Goal: Task Accomplishment & Management: Manage account settings

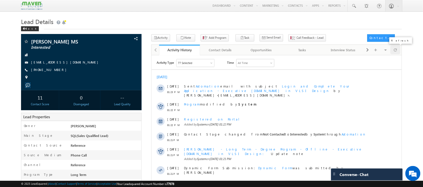
click at [395, 49] on span at bounding box center [395, 50] width 3 height 9
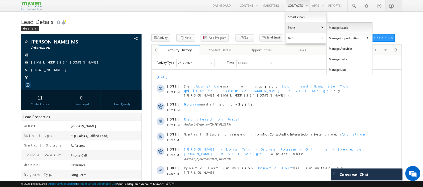
click at [328, 26] on link "Manage Leads" at bounding box center [350, 28] width 46 height 11
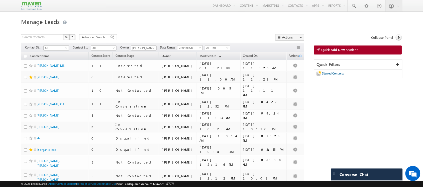
drag, startPoint x: 217, startPoint y: 45, endPoint x: 222, endPoint y: 47, distance: 5.6
click at [222, 47] on div "Filters Contact Stage All All Contact Source All All Owner Shubham Shubham Date…" at bounding box center [162, 48] width 283 height 10
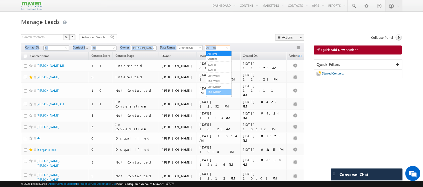
drag, startPoint x: 222, startPoint y: 47, endPoint x: 219, endPoint y: 92, distance: 44.7
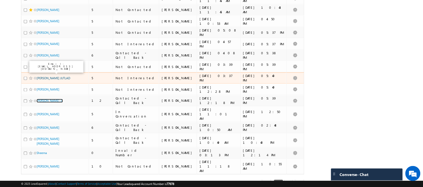
scroll to position [202, 0]
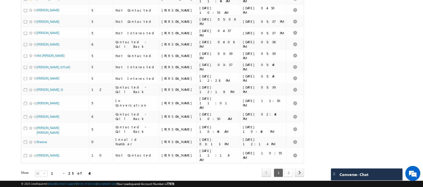
click at [289, 169] on link "2" at bounding box center [288, 173] width 9 height 9
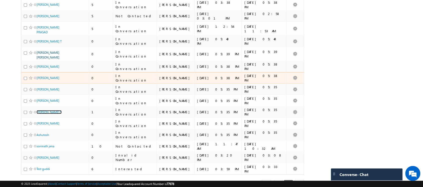
scroll to position [111, 0]
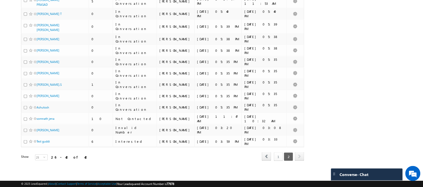
click at [277, 159] on link "1" at bounding box center [278, 157] width 9 height 9
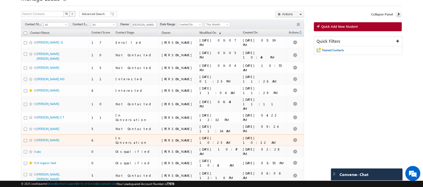
scroll to position [21, 0]
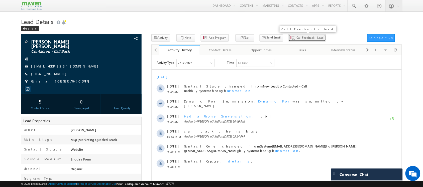
click at [297, 38] on span "Call Feedback - Lead" at bounding box center [310, 38] width 27 height 5
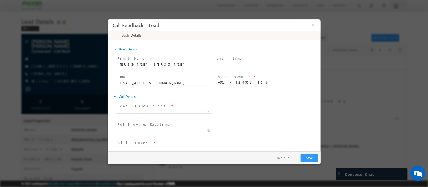
click at [183, 109] on span "X" at bounding box center [163, 111] width 93 height 5
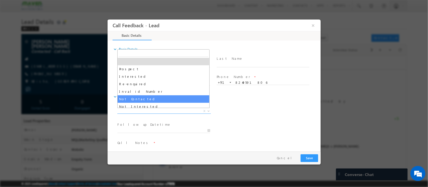
select select "Not Contacted"
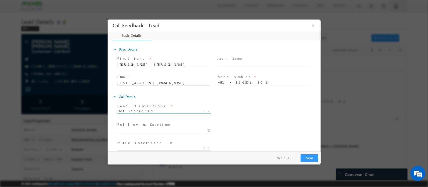
click at [167, 134] on span at bounding box center [163, 136] width 92 height 6
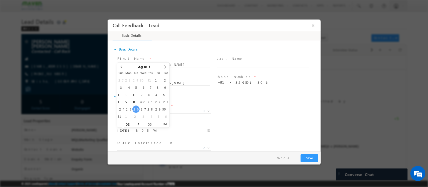
click at [167, 133] on input "26/08/2025 3:05 PM" at bounding box center [163, 131] width 93 height 5
type input "28/08/2025 3:05 PM"
click at [188, 127] on span "Follow up Datetime *" at bounding box center [163, 125] width 92 height 6
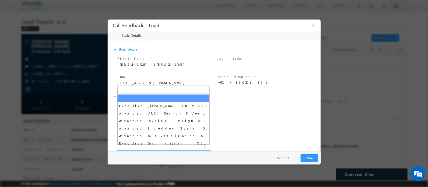
click at [182, 147] on span "X" at bounding box center [163, 148] width 93 height 5
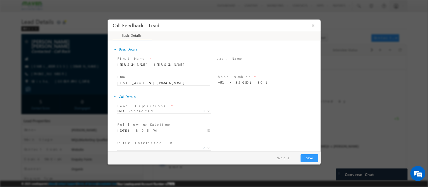
click at [235, 112] on div "Lead Dispositions * Prospect Interested Re-enquired Invalid Number Not Contacte…" at bounding box center [218, 112] width 204 height 19
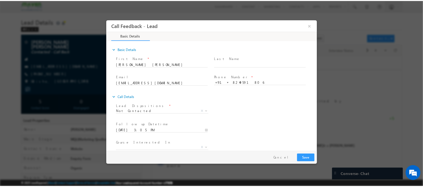
scroll to position [27, 0]
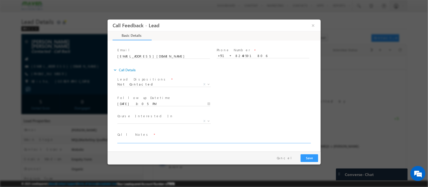
click at [182, 140] on textarea at bounding box center [213, 141] width 193 height 6
type textarea "DNP"
click at [317, 160] on button "Save" at bounding box center [309, 159] width 18 height 8
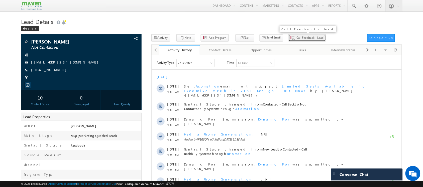
click at [298, 38] on span "Call Feedback - Lead" at bounding box center [310, 38] width 27 height 5
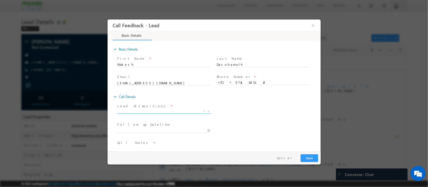
click at [177, 111] on span "X" at bounding box center [163, 111] width 93 height 5
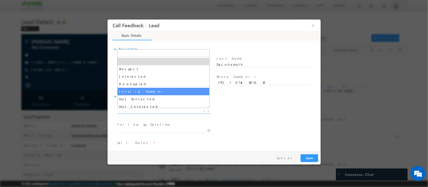
scroll to position [31, 0]
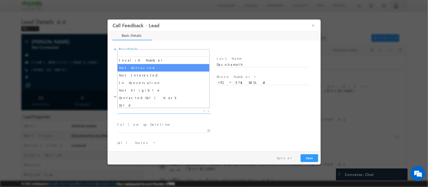
select select "Not Contacted"
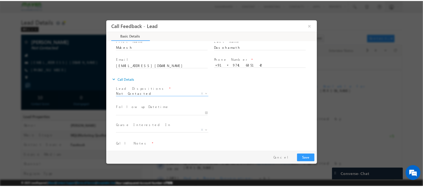
scroll to position [27, 0]
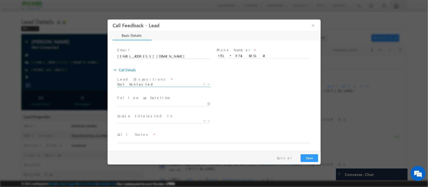
click at [175, 118] on span "Course Interested In *" at bounding box center [163, 117] width 92 height 6
click at [200, 142] on textarea at bounding box center [213, 141] width 193 height 6
type textarea "DNP"
click at [306, 158] on button "Save" at bounding box center [309, 159] width 18 height 8
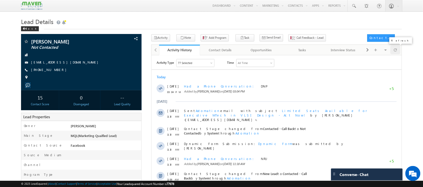
drag, startPoint x: 247, startPoint y: 0, endPoint x: 392, endPoint y: 48, distance: 152.7
click at [392, 48] on div at bounding box center [395, 50] width 10 height 9
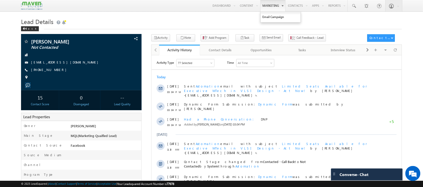
scroll to position [0, 0]
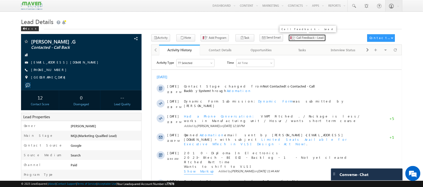
click at [297, 38] on span "Call Feedback - Lead" at bounding box center [310, 38] width 27 height 5
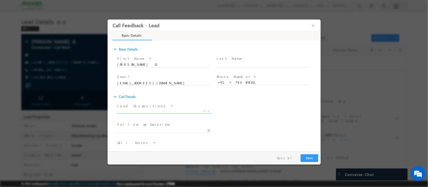
click at [173, 112] on span "X" at bounding box center [163, 111] width 93 height 5
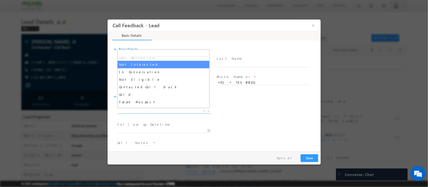
scroll to position [48, 0]
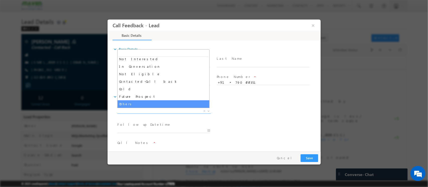
click at [253, 102] on div "expand_more Call Details Lead Dispositions *" at bounding box center [216, 125] width 208 height 66
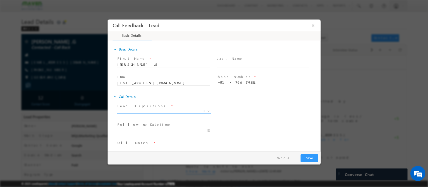
click at [168, 112] on span "X" at bounding box center [163, 111] width 93 height 5
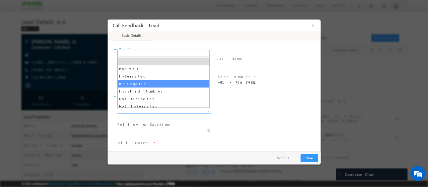
click at [247, 104] on div "Lead Dispositions * Prospect Interested Re-enquired Invalid Number Not Contacte…" at bounding box center [218, 112] width 204 height 19
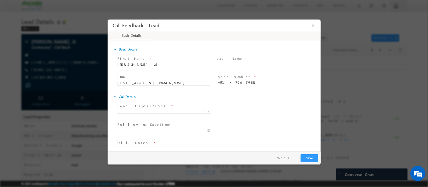
scroll to position [8, 0]
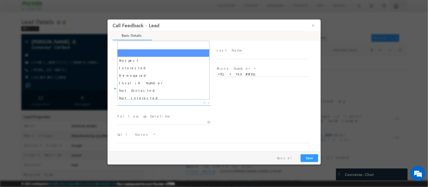
click at [157, 102] on span "X" at bounding box center [163, 103] width 93 height 5
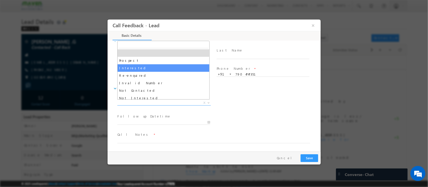
select select "Interested"
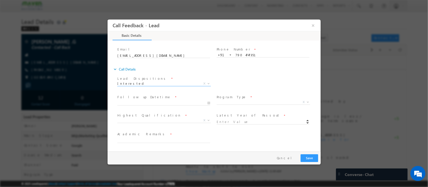
scroll to position [46, 0]
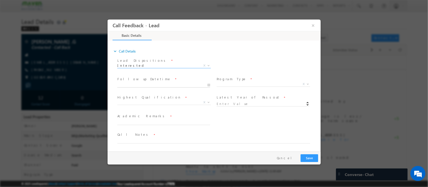
type input "26/08/2025 3:06 PM"
click at [160, 84] on input "26/08/2025 3:06 PM" at bounding box center [163, 85] width 93 height 5
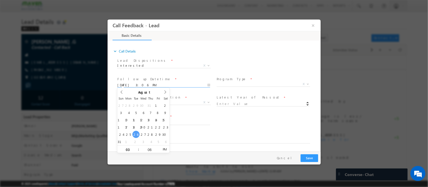
click at [263, 60] on div "Lead Dispositions * Prospect Interested Re-enquired Invalid Number Not Contacte…" at bounding box center [218, 66] width 204 height 19
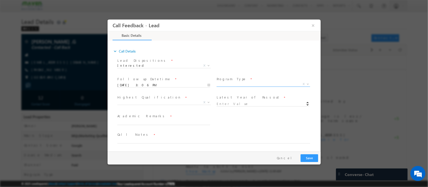
click at [231, 83] on span "X" at bounding box center [262, 84] width 93 height 5
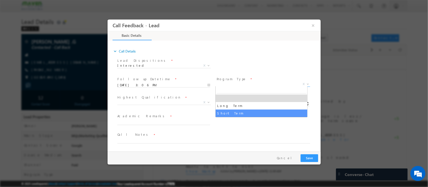
select select "Short Term"
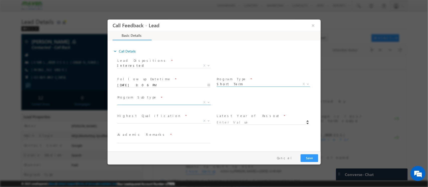
click at [162, 102] on span "X" at bounding box center [163, 102] width 93 height 5
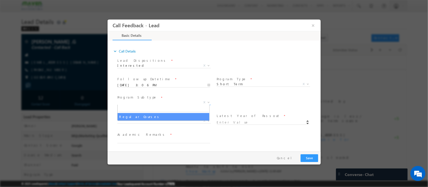
select select "Regular Courses"
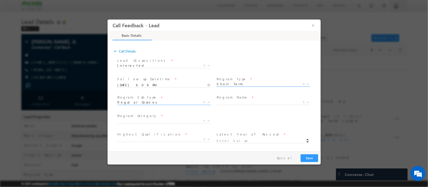
click at [239, 85] on span "Short Term" at bounding box center [256, 84] width 81 height 5
click at [169, 105] on span "Regular Courses X" at bounding box center [163, 103] width 93 height 5
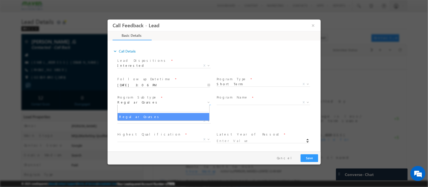
click at [167, 103] on span "Regular Courses" at bounding box center [157, 102] width 81 height 5
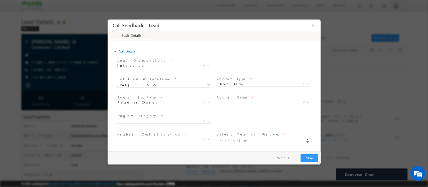
click at [263, 102] on span "X" at bounding box center [262, 102] width 93 height 5
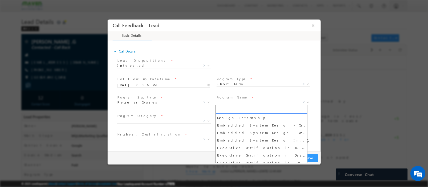
scroll to position [63, 0]
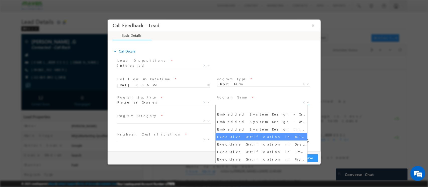
select select "Executive Certification in ASIC Verification"
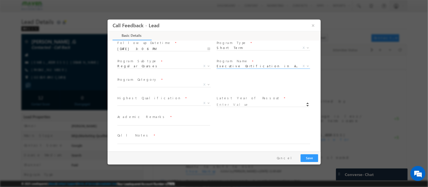
scroll to position [83, 0]
click at [175, 82] on span "X" at bounding box center [163, 84] width 93 height 5
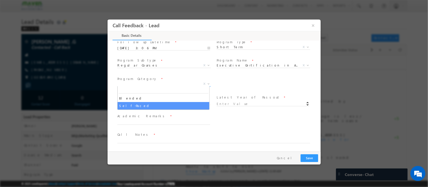
select select "Self-Paced"
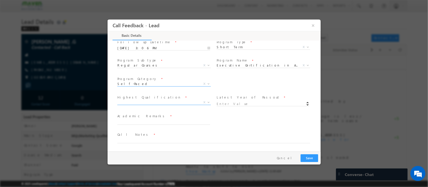
click at [181, 103] on span "X" at bounding box center [163, 102] width 93 height 5
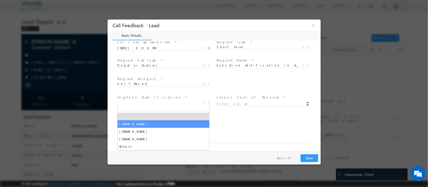
select select "[DOMAIN_NAME]"
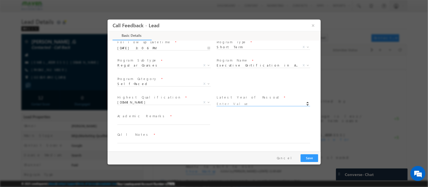
click at [253, 102] on input at bounding box center [262, 104] width 93 height 5
click at [245, 103] on input at bounding box center [262, 104] width 93 height 5
type input "2024"
click at [178, 121] on textarea at bounding box center [163, 122] width 93 height 6
type textarea "Enrolled"
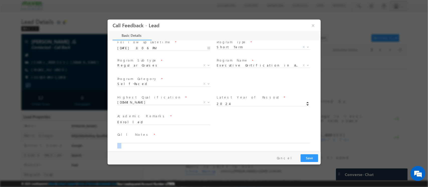
drag, startPoint x: 137, startPoint y: 144, endPoint x: 125, endPoint y: 139, distance: 12.8
click at [125, 139] on span at bounding box center [215, 141] width 197 height 6
click at [125, 139] on textarea at bounding box center [213, 141] width 193 height 6
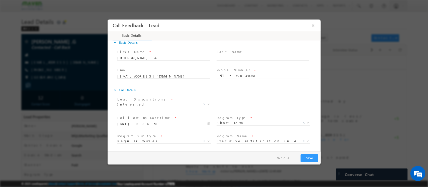
scroll to position [0, 0]
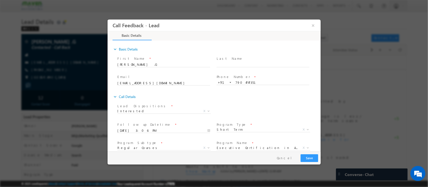
type textarea "enrolled for VMPT"
click at [308, 156] on button "Save" at bounding box center [309, 159] width 18 height 8
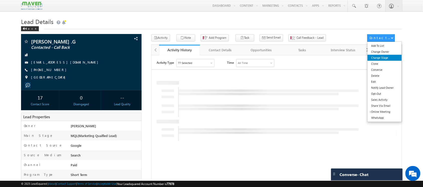
click at [387, 59] on link "Change Stage" at bounding box center [384, 58] width 34 height 6
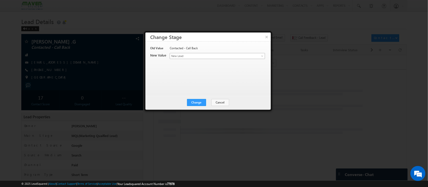
click at [237, 56] on span "New Lead" at bounding box center [209, 56] width 78 height 5
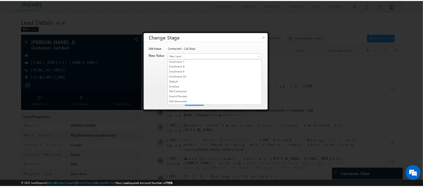
scroll to position [94, 0]
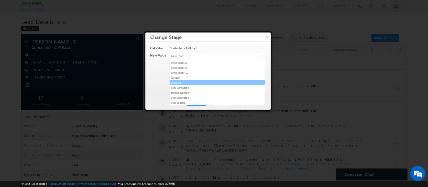
click at [244, 85] on link "Enrolled" at bounding box center [217, 83] width 95 height 5
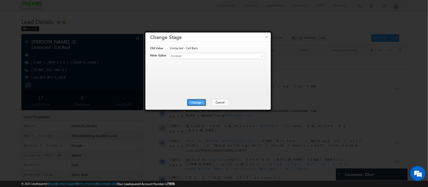
click at [202, 100] on button "Change" at bounding box center [196, 102] width 19 height 7
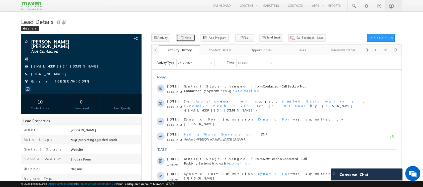
click at [183, 37] on button "Note" at bounding box center [185, 37] width 19 height 7
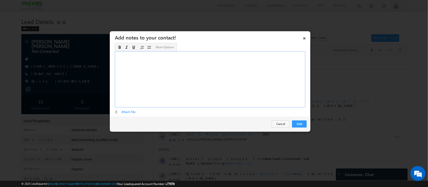
click at [254, 80] on div "Rich Text Editor, Description-inline-editor-div" at bounding box center [210, 79] width 190 height 56
click at [176, 54] on div "Btech - 2021 - 75 % 3 years - IT Software Engineer VLSI -Personal interest VLSI…" at bounding box center [210, 79] width 190 height 56
click at [138, 68] on div "Btech - 2021 - 75 % - EEE 3 years - IT Software Engineer VLSI -Personal interes…" at bounding box center [210, 79] width 190 height 56
click at [301, 126] on button "Add" at bounding box center [299, 124] width 15 height 7
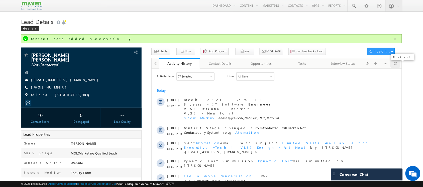
click at [398, 62] on div at bounding box center [395, 63] width 10 height 9
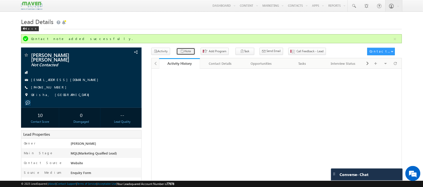
click at [180, 52] on icon "button" at bounding box center [182, 51] width 4 height 5
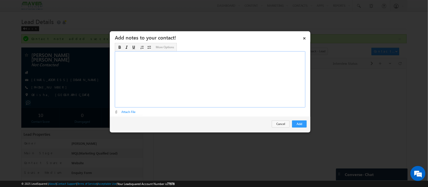
click at [251, 85] on div "Rich Text Editor, Description-inline-editor-div" at bounding box center [210, 79] width 190 height 56
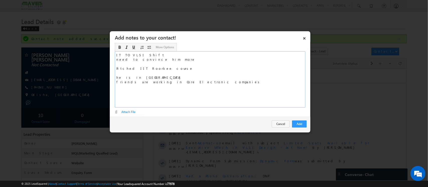
click at [178, 68] on div "IT TO VLSI Shift need to convince him more Pitched IIT Roorkee course he is in …" at bounding box center [210, 79] width 190 height 56
click at [218, 86] on div "IT TO VLSI Shift need to convince him more Pitched IIT Roorkee course - VM he i…" at bounding box center [210, 79] width 190 height 56
click at [304, 124] on button "Add" at bounding box center [299, 124] width 15 height 7
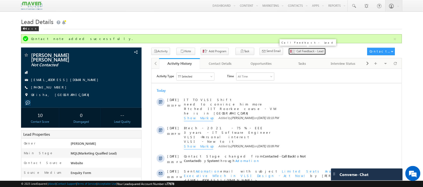
click at [288, 55] on button "Call Feedback - Lead" at bounding box center [307, 51] width 38 height 7
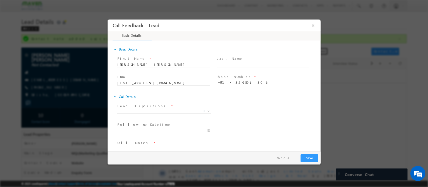
scroll to position [8, 0]
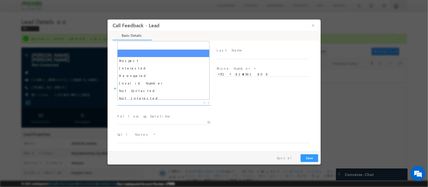
click at [148, 105] on span "X" at bounding box center [163, 103] width 93 height 5
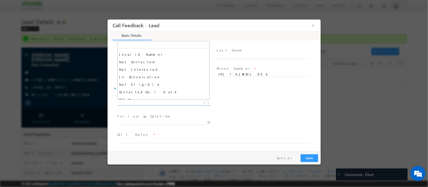
scroll to position [35, 0]
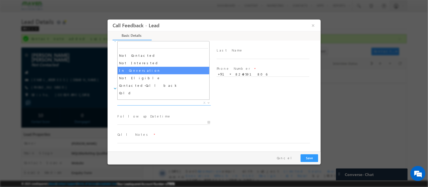
select select "In Conversation"
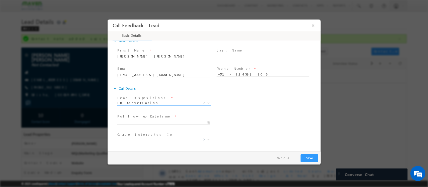
scroll to position [27, 0]
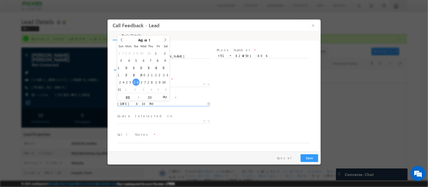
click at [160, 102] on input "26/08/2025 3:33 PM" at bounding box center [163, 104] width 93 height 5
type input "29/08/2025 3:32 PM"
type input "32"
click at [157, 100] on span at bounding box center [158, 99] width 4 height 4
type input "29/08/2025 3:31 PM"
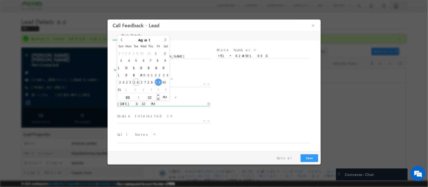
type input "31"
click at [157, 100] on span at bounding box center [158, 99] width 4 height 4
type input "29/08/2025 3:30 PM"
type input "30"
click at [157, 100] on span at bounding box center [158, 99] width 4 height 4
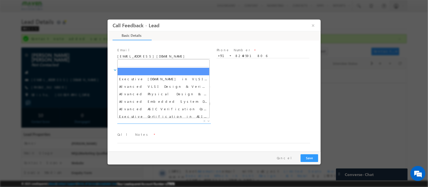
click at [163, 121] on span "X" at bounding box center [163, 121] width 93 height 5
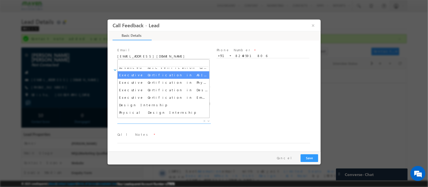
scroll to position [39, 0]
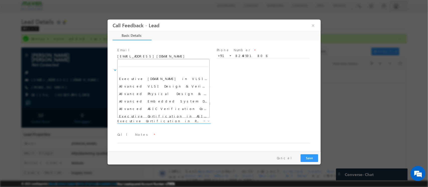
click at [160, 121] on span "Executive Certification in Physical Design" at bounding box center [157, 121] width 81 height 5
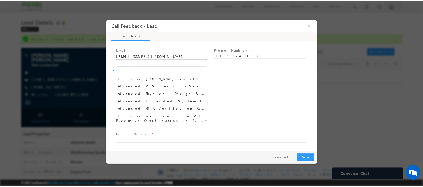
scroll to position [38, 0]
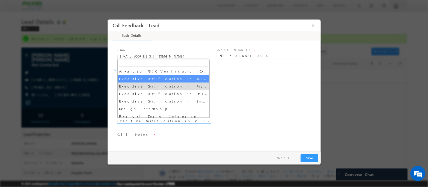
select select "Executive Certification in ASIC Verification"
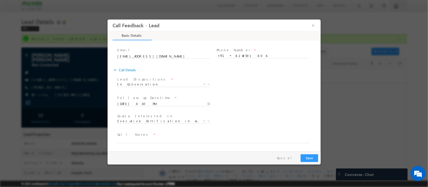
click at [154, 137] on span "Call Notes *" at bounding box center [210, 135] width 187 height 6
click at [146, 140] on textarea at bounding box center [213, 141] width 193 height 6
type textarea "pitched IIT Roorkee"
click at [307, 159] on button "Save" at bounding box center [309, 159] width 18 height 8
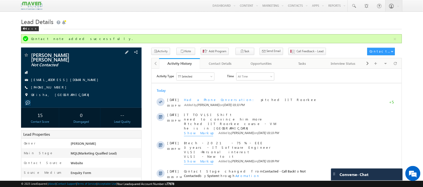
click at [44, 86] on span "+91-8249591806" at bounding box center [50, 87] width 38 height 5
click at [50, 85] on span "+91-8249591806" at bounding box center [50, 87] width 38 height 5
click at [46, 81] on div "Susanta Kumar Biswal Not Contacted s4susanta18@gmail.com +91-8249591806 Odisha,…" at bounding box center [81, 77] width 115 height 48
click at [49, 85] on span "+91-8249591806" at bounding box center [50, 87] width 38 height 5
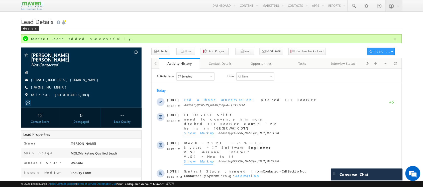
click at [49, 85] on span "+91-8249591806" at bounding box center [50, 87] width 38 height 5
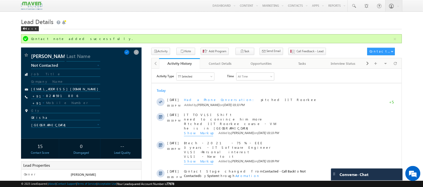
copy span "8249591806"
click at [54, 97] on input "8249591806" at bounding box center [65, 96] width 69 height 6
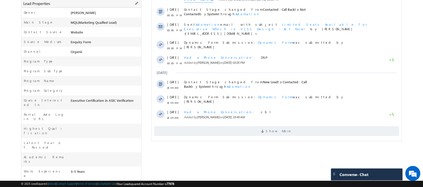
scroll to position [129, 0]
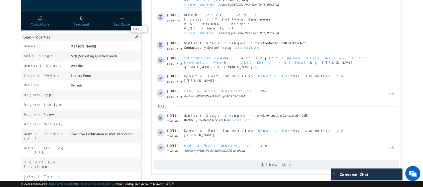
click at [137, 40] on span at bounding box center [137, 37] width 6 height 6
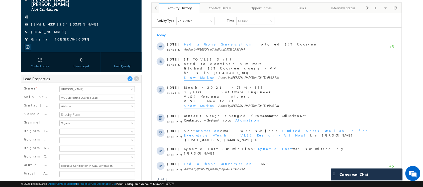
scroll to position [0, 0]
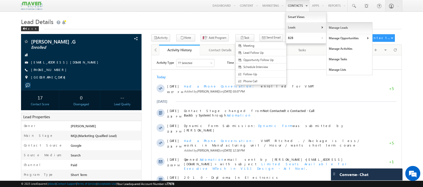
click at [327, 30] on link "Manage Leads" at bounding box center [350, 28] width 46 height 11
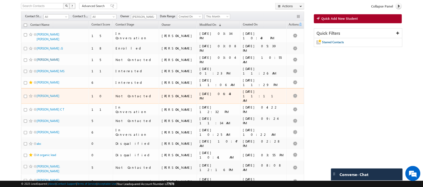
scroll to position [63, 0]
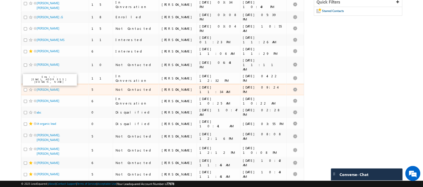
drag, startPoint x: 38, startPoint y: 83, endPoint x: 25, endPoint y: 84, distance: 13.1
click at [25, 88] on input "checkbox" at bounding box center [25, 89] width 3 height 3
click at [29, 88] on span at bounding box center [31, 90] width 4 height 4
click at [26, 88] on input "checkbox" at bounding box center [25, 89] width 3 height 3
checkbox input "false"
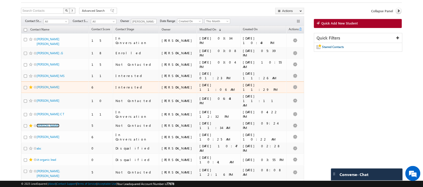
scroll to position [0, 0]
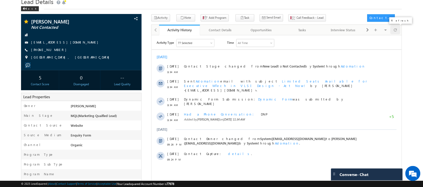
click at [392, 31] on div at bounding box center [395, 30] width 10 height 9
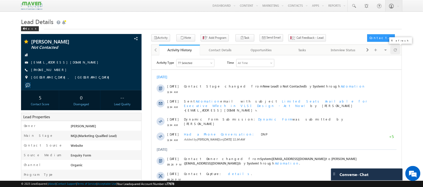
click at [395, 50] on span at bounding box center [395, 50] width 3 height 9
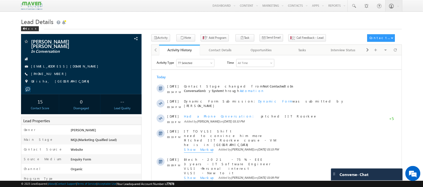
drag, startPoint x: 386, startPoint y: 48, endPoint x: 395, endPoint y: 45, distance: 9.7
click at [393, 50] on div at bounding box center [395, 50] width 10 height 9
drag, startPoint x: 249, startPoint y: 2, endPoint x: 395, endPoint y: 51, distance: 154.5
click at [395, 51] on span at bounding box center [395, 50] width 3 height 9
click at [395, 52] on span at bounding box center [395, 50] width 3 height 9
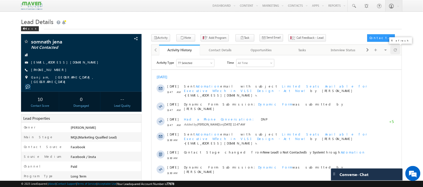
click at [394, 50] on span at bounding box center [395, 50] width 3 height 9
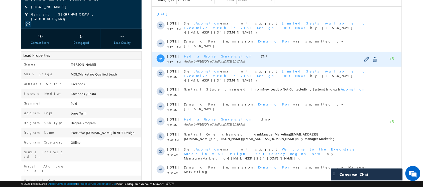
scroll to position [94, 0]
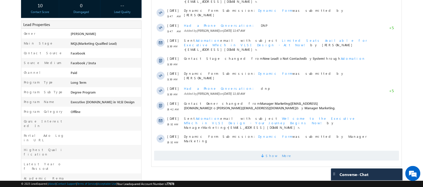
click at [303, 151] on span "Show More" at bounding box center [276, 156] width 245 height 10
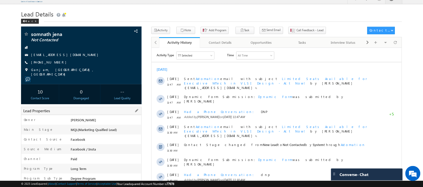
scroll to position [0, 0]
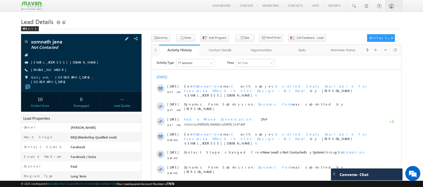
drag, startPoint x: 60, startPoint y: 68, endPoint x: 53, endPoint y: 72, distance: 8.1
click at [53, 72] on div "[PHONE_NUMBER]" at bounding box center [81, 70] width 115 height 5
click at [58, 75] on div "somnath jena Not Contacted prakashjyoti661@gmail.com +91-8767882092" at bounding box center [81, 61] width 115 height 45
drag, startPoint x: 58, startPoint y: 72, endPoint x: 41, endPoint y: 56, distance: 23.7
click at [41, 56] on div "somnath jena Not Contacted prakashjyoti661@gmail.com +91-8767882092" at bounding box center [81, 61] width 115 height 45
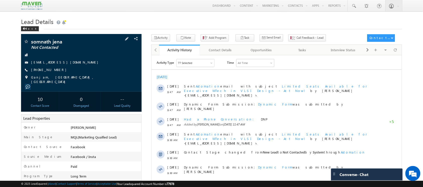
click at [34, 35] on div "somnath jena Not Contacted prakashjyoti661@gmail.com" at bounding box center [81, 63] width 120 height 58
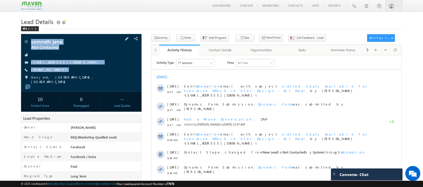
drag, startPoint x: 29, startPoint y: 37, endPoint x: 66, endPoint y: 74, distance: 52.4
click at [66, 74] on div "somnath jena Not Contacted prakashjyoti661@gmail.com" at bounding box center [81, 63] width 120 height 58
copy div "somnath jena Not Contacted prakashjyoti661@gmail.com +91-8767882092"
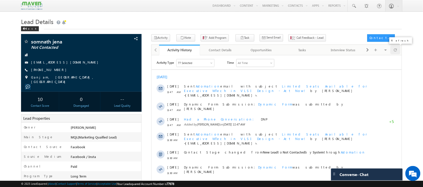
click at [398, 53] on div at bounding box center [395, 50] width 10 height 9
click at [289, 35] on button "Call Feedback - Lead" at bounding box center [307, 37] width 38 height 7
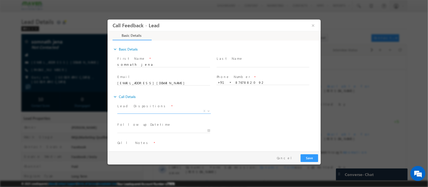
click at [174, 112] on span "X" at bounding box center [163, 111] width 93 height 5
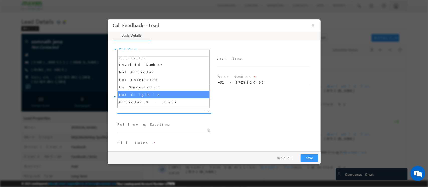
scroll to position [16, 0]
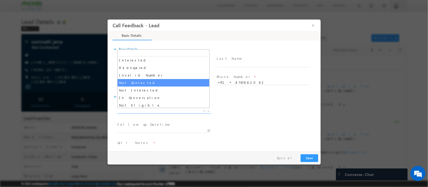
select select "Not Contacted"
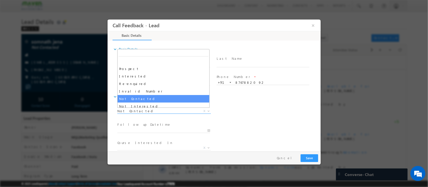
click at [164, 110] on span "Not Contacted" at bounding box center [157, 111] width 81 height 5
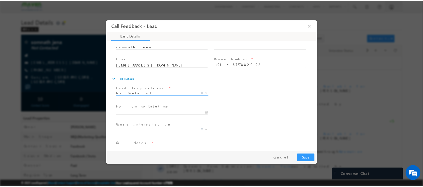
scroll to position [27, 0]
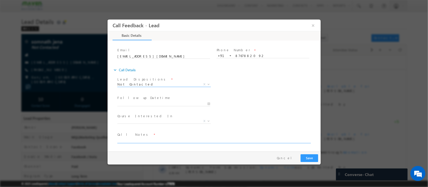
click at [168, 139] on textarea at bounding box center [213, 141] width 193 height 6
type textarea "disconnected"
click at [303, 154] on div "Pay & Save Save Cancel" at bounding box center [214, 158] width 215 height 13
click at [306, 157] on button "Save" at bounding box center [309, 159] width 18 height 8
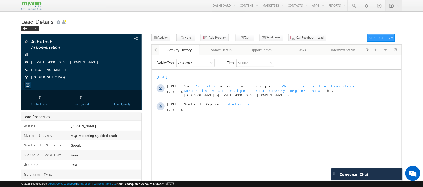
click at [166, 89] on div "[DATE] 05:35 PM Sent Automation email with subject Welcome to the Executive MTe…" at bounding box center [276, 91] width 250 height 18
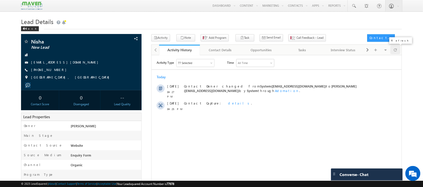
click at [338, 53] on span at bounding box center [395, 50] width 3 height 9
drag, startPoint x: 73, startPoint y: 61, endPoint x: 77, endPoint y: 67, distance: 7.1
click at [77, 67] on div "Nisha New Lead nyadav_phd18@thapar.edu +91-8076541132 Haryana, India" at bounding box center [81, 61] width 115 height 44
click at [61, 73] on div "+91-8076541132" at bounding box center [81, 70] width 115 height 5
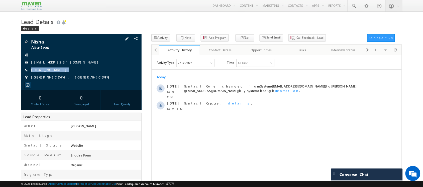
drag, startPoint x: 59, startPoint y: 67, endPoint x: 62, endPoint y: 73, distance: 6.8
click at [62, 73] on div "Nisha New Lead nyadav_phd18@thapar.edu +91-8076541132 Haryana, India" at bounding box center [81, 61] width 115 height 44
copy div "+91-8076541132"
click at [338, 48] on div at bounding box center [395, 50] width 10 height 9
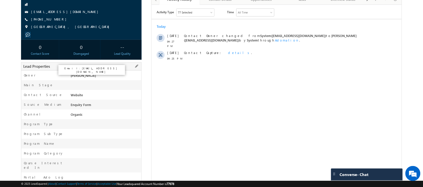
scroll to position [149, 0]
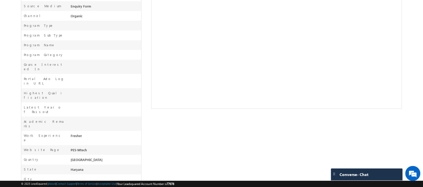
drag, startPoint x: 86, startPoint y: 169, endPoint x: 72, endPoint y: 162, distance: 16.4
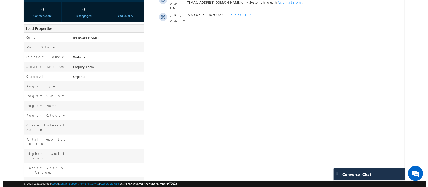
scroll to position [24, 0]
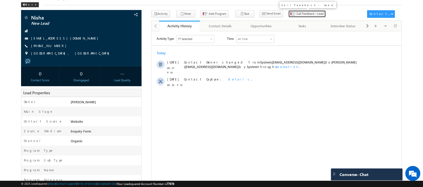
click at [292, 12] on button "Call Feedback - Lead" at bounding box center [307, 13] width 38 height 7
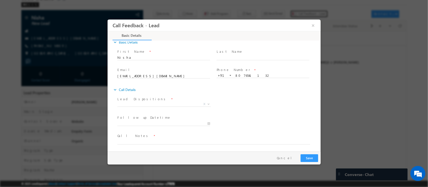
scroll to position [8, 0]
click at [174, 103] on span "X" at bounding box center [163, 103] width 93 height 5
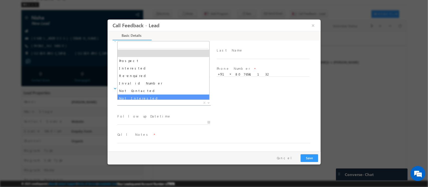
scroll to position [31, 0]
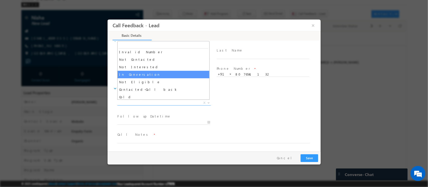
select select "In Conversation"
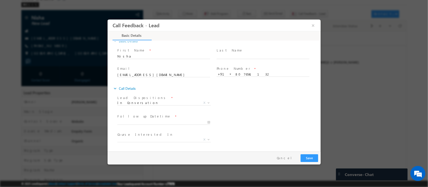
click at [165, 116] on span "Follow up Datetime *" at bounding box center [163, 117] width 92 height 6
click at [165, 119] on div at bounding box center [165, 122] width 97 height 6
click at [165, 121] on input "26/08/2025 5:37 PM" at bounding box center [163, 122] width 93 height 5
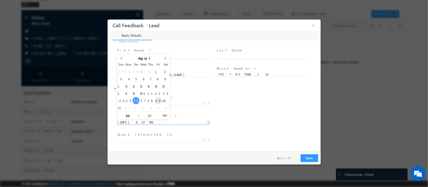
type input "29/08/2025 5:37 PM"
click at [179, 136] on span "Course Interested In *" at bounding box center [163, 135] width 92 height 6
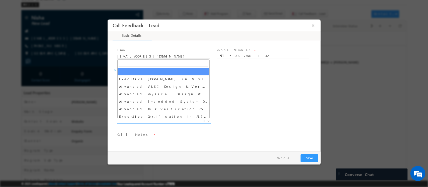
click at [159, 120] on span "X" at bounding box center [163, 121] width 93 height 5
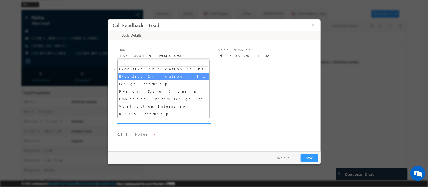
scroll to position [31, 0]
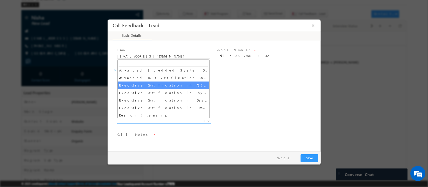
select select "Executive Certification in ASIC Verification"
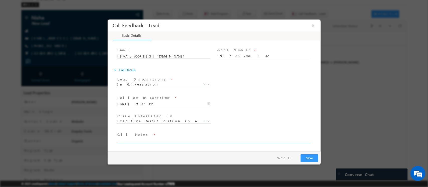
click at [176, 139] on textarea at bounding box center [213, 141] width 193 height 6
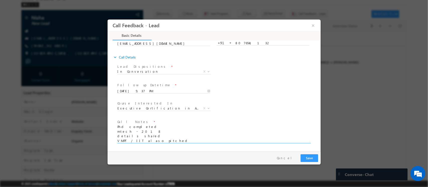
scroll to position [1, 0]
click at [137, 141] on textarea "Phd completed mtech - 2018 details shared VMPT / IIT alaso pitched" at bounding box center [213, 136] width 193 height 23
click at [185, 145] on textarea "Phd completed mtech - 2018 details shared VMPT / IIT also pitched" at bounding box center [213, 136] width 193 height 23
type textarea "Phd completed mtech - 2018 details shared VMPT / IIT also pitched"
click at [313, 150] on button "Save" at bounding box center [309, 159] width 18 height 8
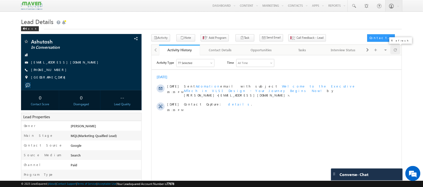
drag, startPoint x: 395, startPoint y: 49, endPoint x: 394, endPoint y: 46, distance: 2.9
click at [395, 49] on span at bounding box center [395, 50] width 3 height 9
click at [398, 51] on div at bounding box center [395, 50] width 10 height 9
click at [398, 52] on div at bounding box center [395, 50] width 10 height 9
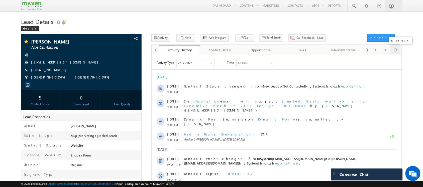
click at [395, 50] on span at bounding box center [395, 50] width 3 height 9
click at [397, 50] on div at bounding box center [395, 50] width 10 height 9
click at [396, 51] on span at bounding box center [395, 50] width 3 height 9
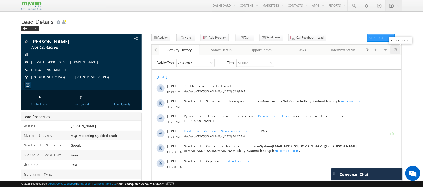
click at [397, 53] on span at bounding box center [395, 50] width 3 height 9
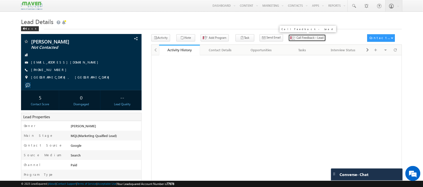
click at [298, 39] on span "Call Feedback - Lead" at bounding box center [310, 38] width 27 height 5
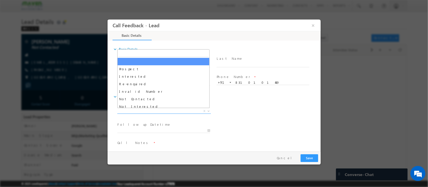
click at [173, 112] on span "X" at bounding box center [163, 111] width 93 height 5
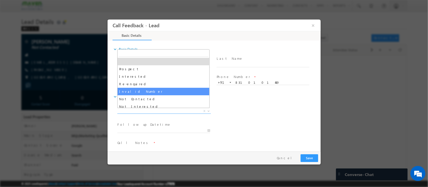
scroll to position [31, 0]
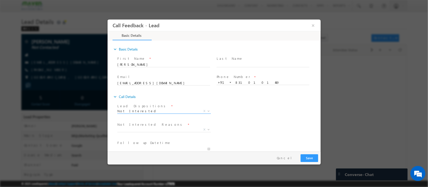
click at [172, 112] on span "Not Interested" at bounding box center [157, 111] width 81 height 5
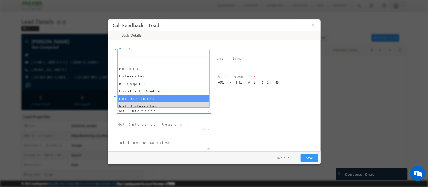
select select "Not Contacted"
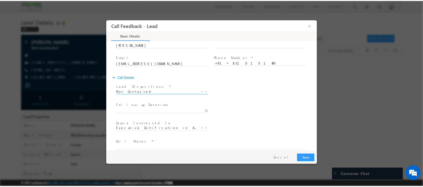
scroll to position [27, 0]
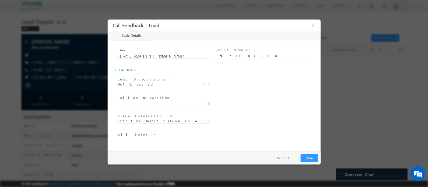
type input "26/08/2025 4:45 PM"
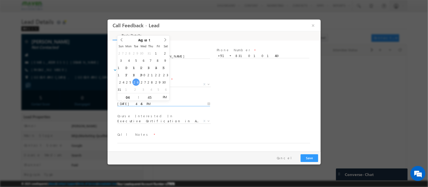
click at [185, 105] on input "26/08/2025 4:45 PM" at bounding box center [163, 104] width 93 height 5
click at [282, 96] on div "Follow up Datetime * 26/08/2025 4:45 PM Program Type * Long Term Short Term X" at bounding box center [218, 103] width 204 height 19
click at [159, 140] on textarea at bounding box center [213, 141] width 193 height 6
type textarea "dnp"
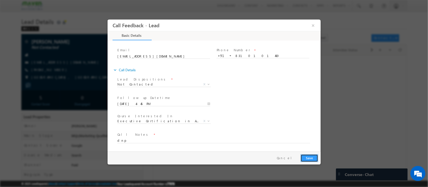
click at [312, 157] on button "Save" at bounding box center [309, 159] width 18 height 8
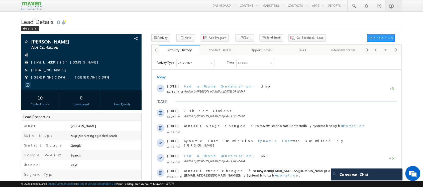
scroll to position [0, 0]
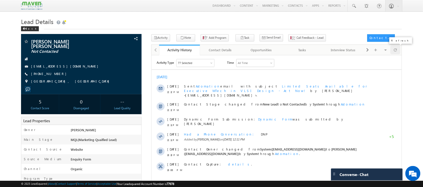
click at [393, 47] on div at bounding box center [395, 50] width 10 height 9
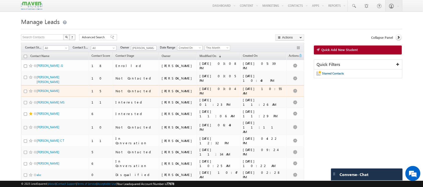
scroll to position [94, 0]
